Goal: Obtain resource: Obtain resource

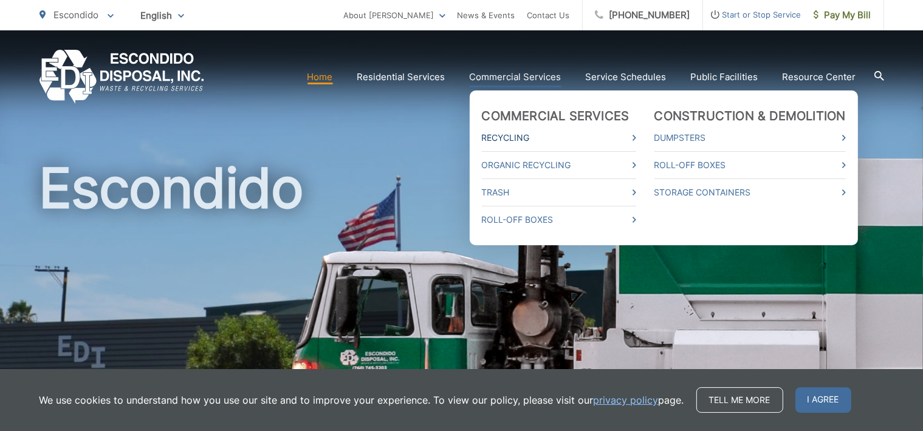
click at [501, 141] on link "Recycling" at bounding box center [559, 138] width 154 height 15
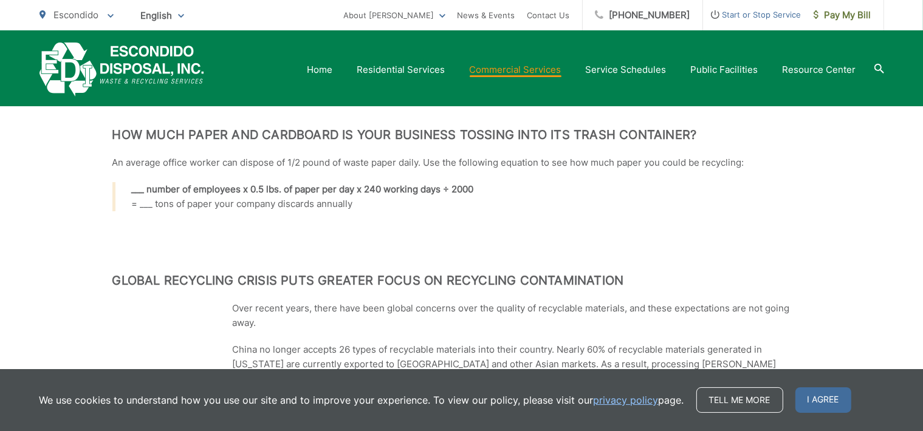
scroll to position [547, 0]
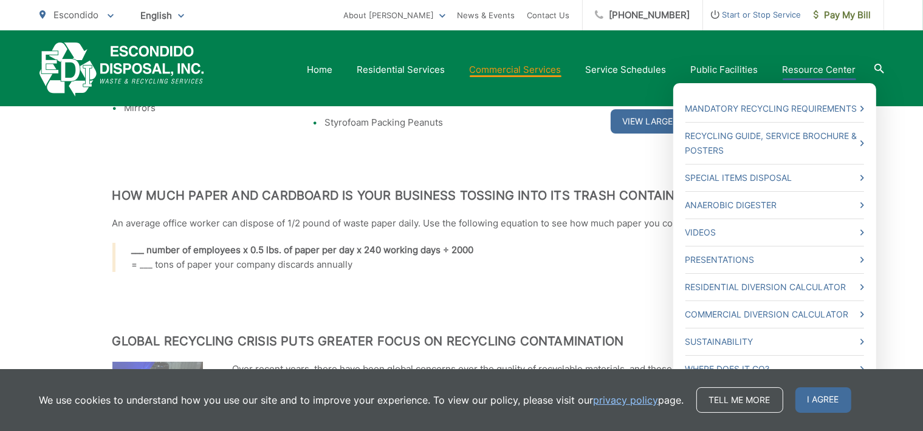
click at [819, 66] on link "Resource Center" at bounding box center [820, 70] width 74 height 15
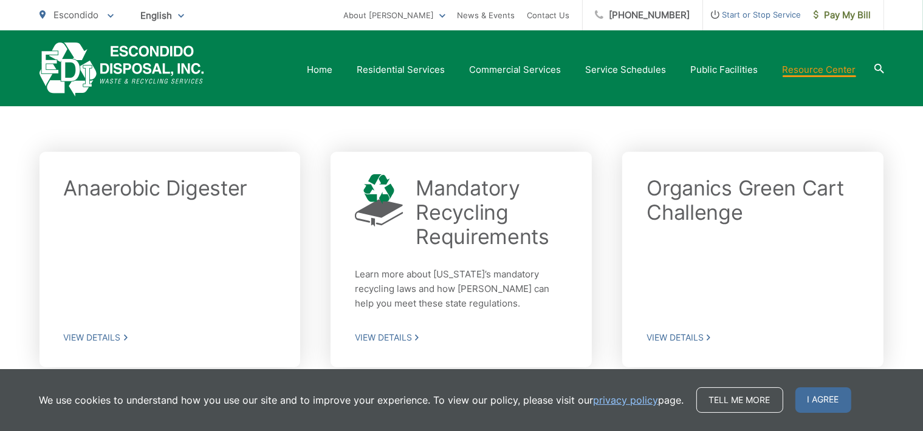
scroll to position [304, 0]
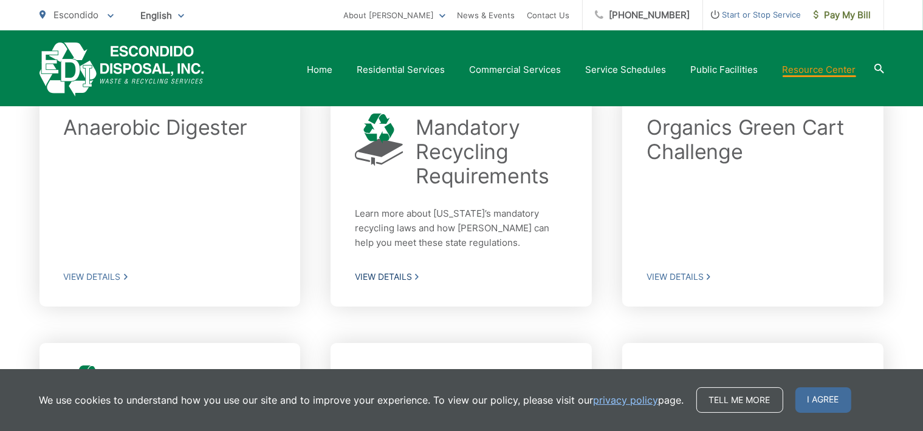
click at [400, 274] on span "View Details" at bounding box center [461, 277] width 213 height 11
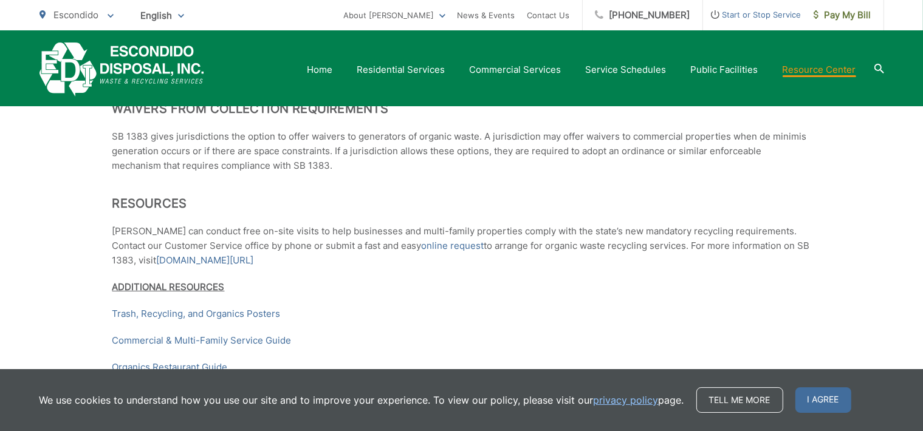
scroll to position [1823, 0]
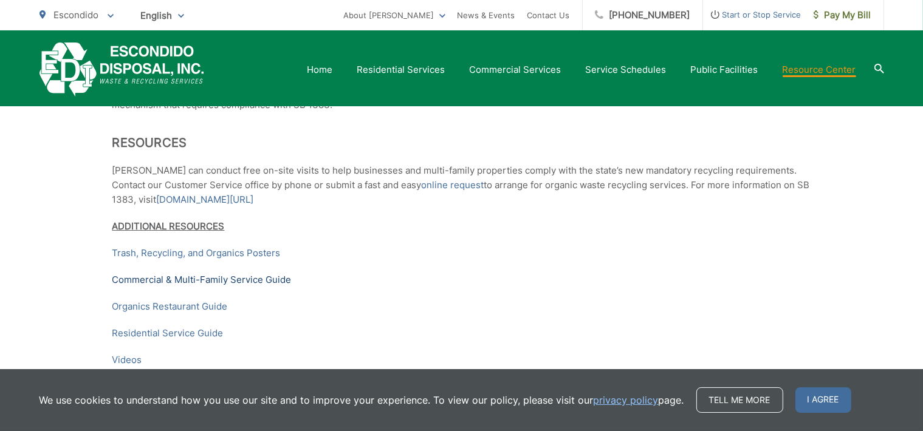
click at [227, 287] on link "Commercial & Multi-Family Service Guide" at bounding box center [201, 280] width 179 height 15
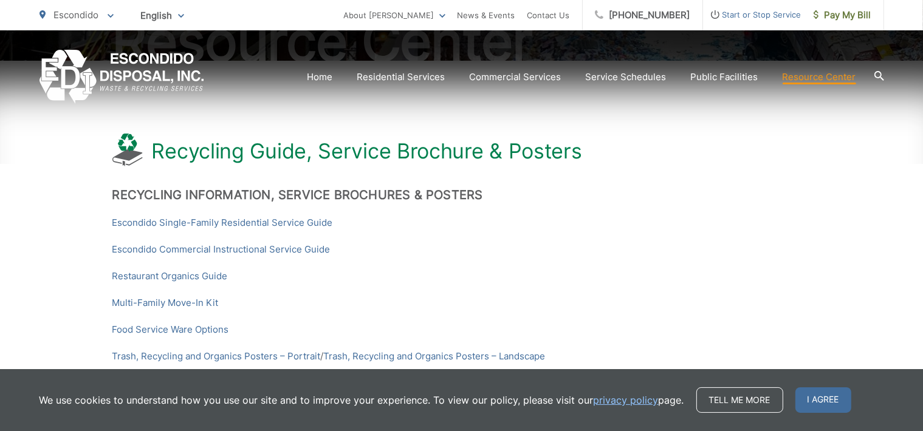
scroll to position [243, 0]
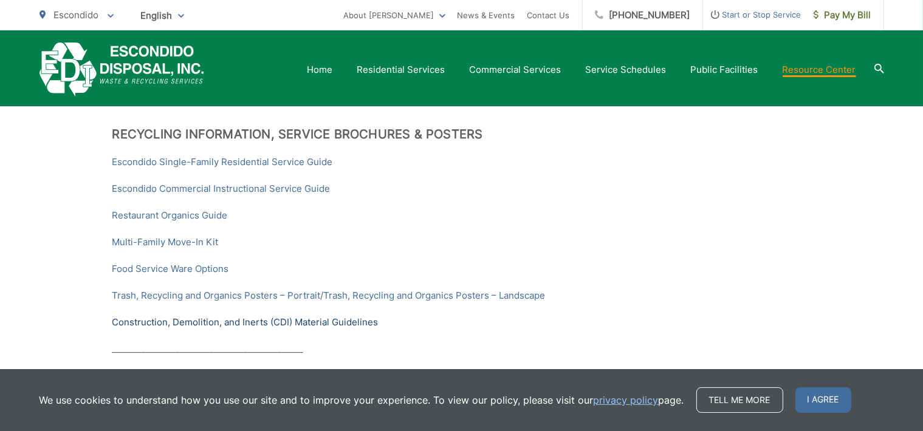
click at [265, 322] on link "Construction, Demolition, and Inerts (CDI) Material Guidelines" at bounding box center [245, 322] width 266 height 15
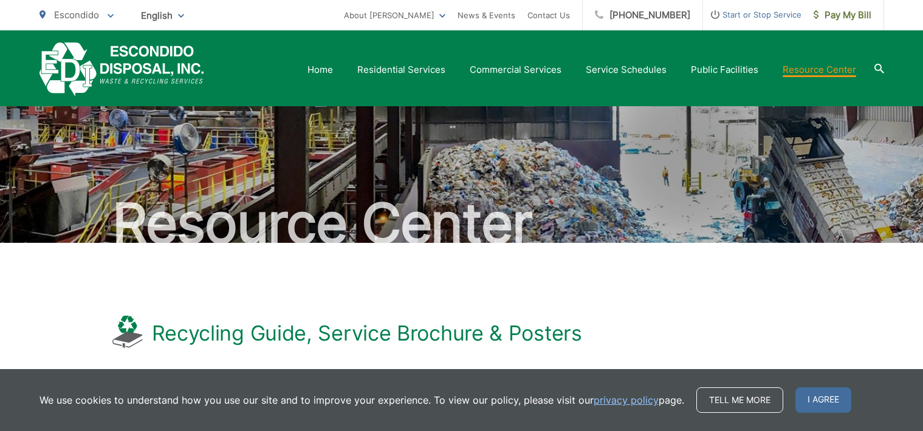
scroll to position [243, 0]
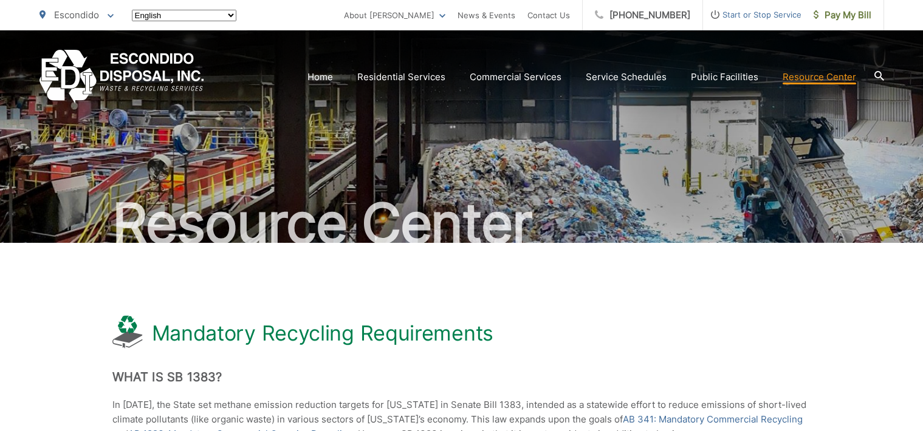
scroll to position [1821, 0]
